Goal: Task Accomplishment & Management: Manage account settings

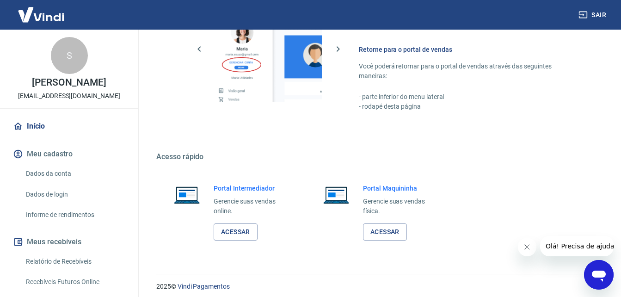
scroll to position [462, 0]
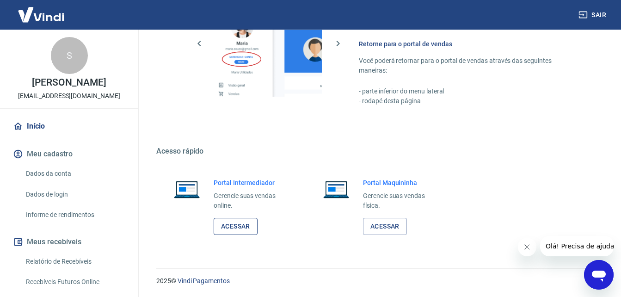
click at [238, 226] on link "Acessar" at bounding box center [236, 226] width 44 height 17
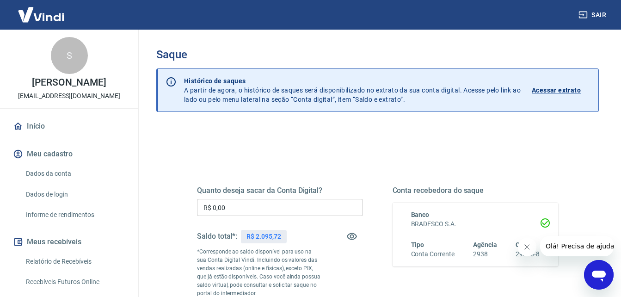
scroll to position [46, 0]
click at [227, 209] on input "R$ 0,00" at bounding box center [280, 207] width 166 height 17
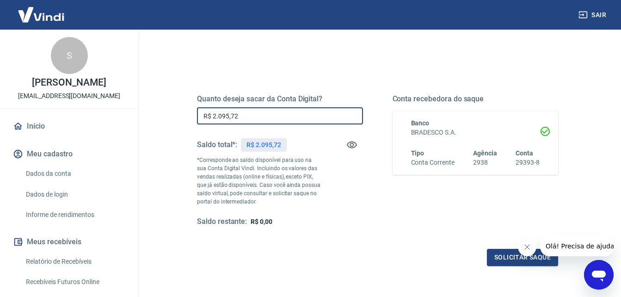
scroll to position [93, 0]
type input "R$ 2.095,72"
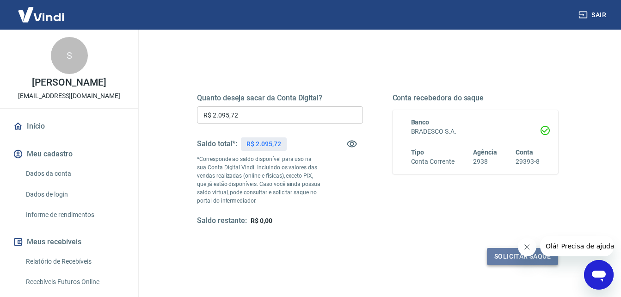
click at [496, 251] on button "Solicitar saque" at bounding box center [522, 256] width 71 height 17
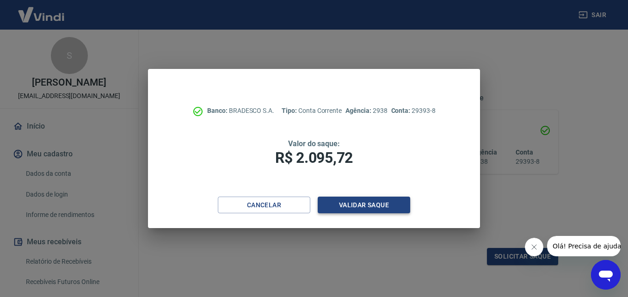
click at [390, 206] on button "Validar saque" at bounding box center [364, 205] width 93 height 17
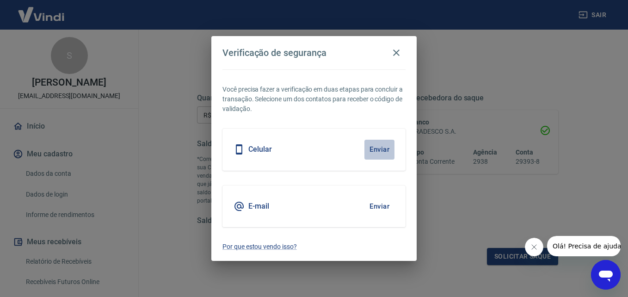
click at [378, 148] on button "Enviar" at bounding box center [380, 149] width 30 height 19
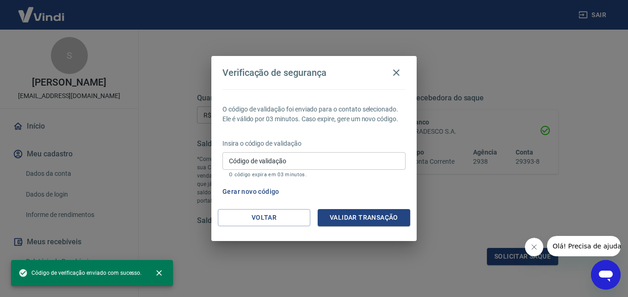
click at [297, 154] on input "Código de validação" at bounding box center [314, 160] width 183 height 17
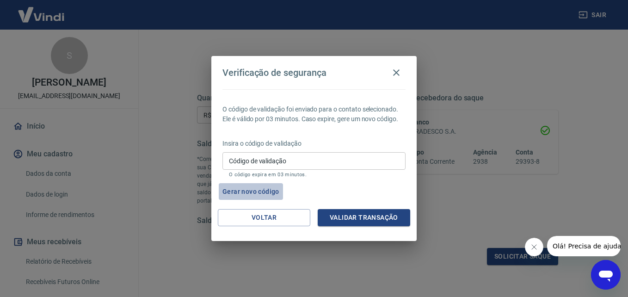
click at [266, 191] on button "Gerar novo código" at bounding box center [251, 191] width 64 height 17
click at [534, 246] on icon "Fechar mensagem da empresa" at bounding box center [533, 246] width 7 height 7
click at [256, 190] on button "Gerar novo código" at bounding box center [251, 191] width 64 height 17
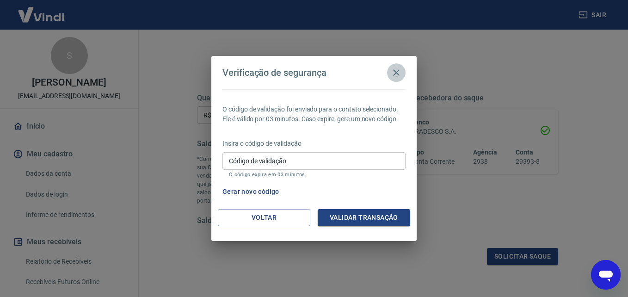
click at [396, 73] on icon "button" at bounding box center [396, 72] width 11 height 11
